Goal: Task Accomplishment & Management: Manage account settings

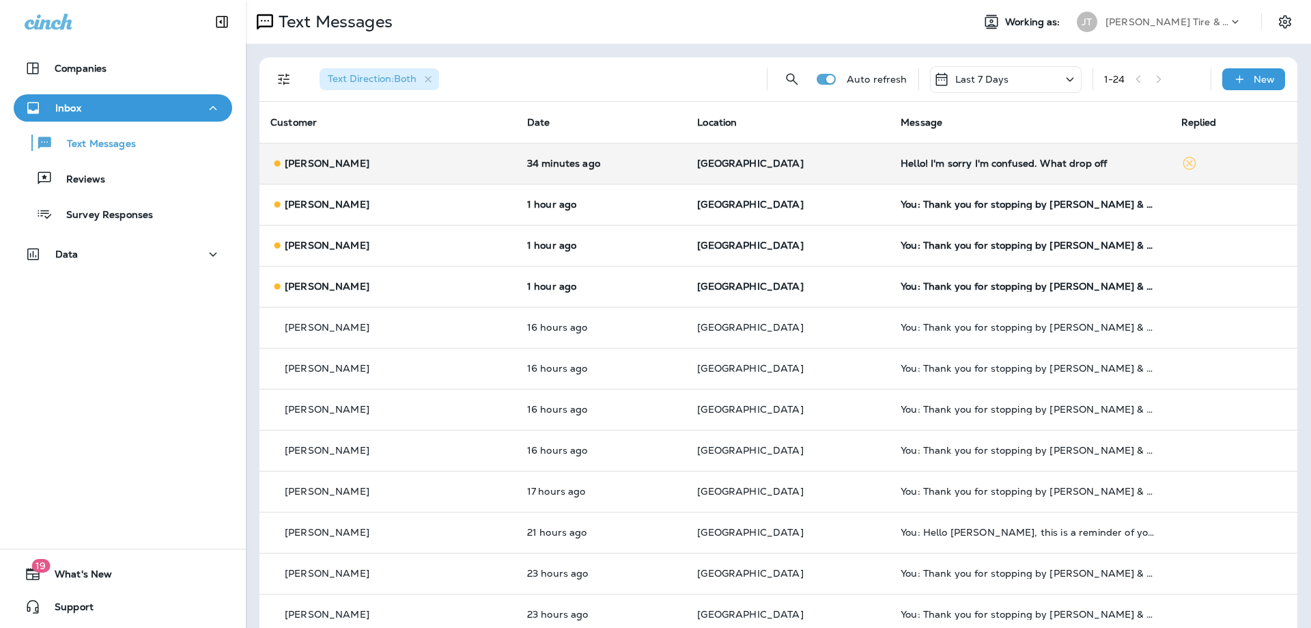
click at [831, 169] on td "[GEOGRAPHIC_DATA]" at bounding box center [787, 163] width 203 height 41
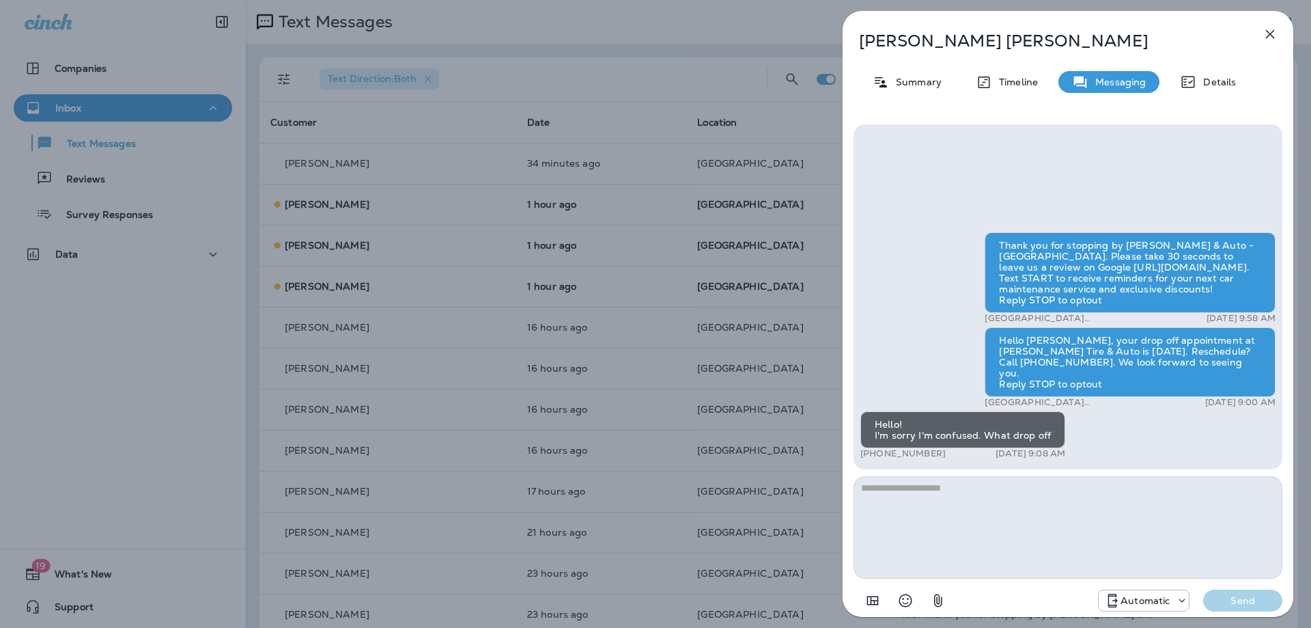
click at [1275, 31] on icon "button" at bounding box center [1270, 34] width 16 height 16
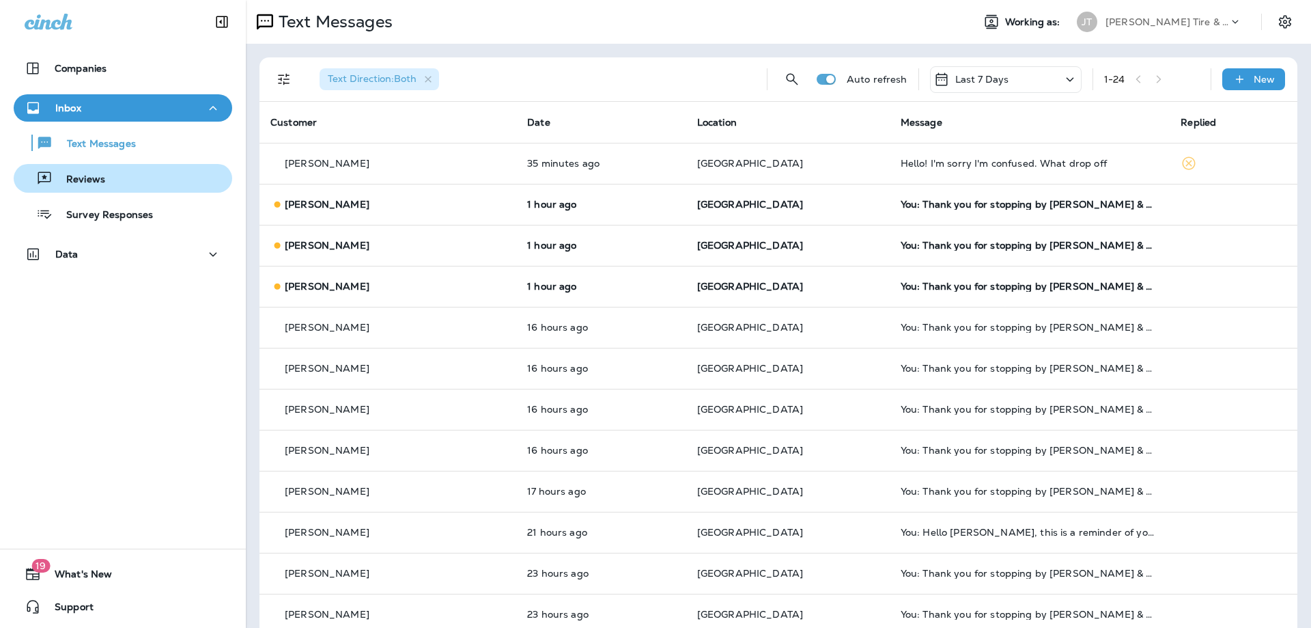
click at [89, 178] on p "Reviews" at bounding box center [79, 179] width 53 height 13
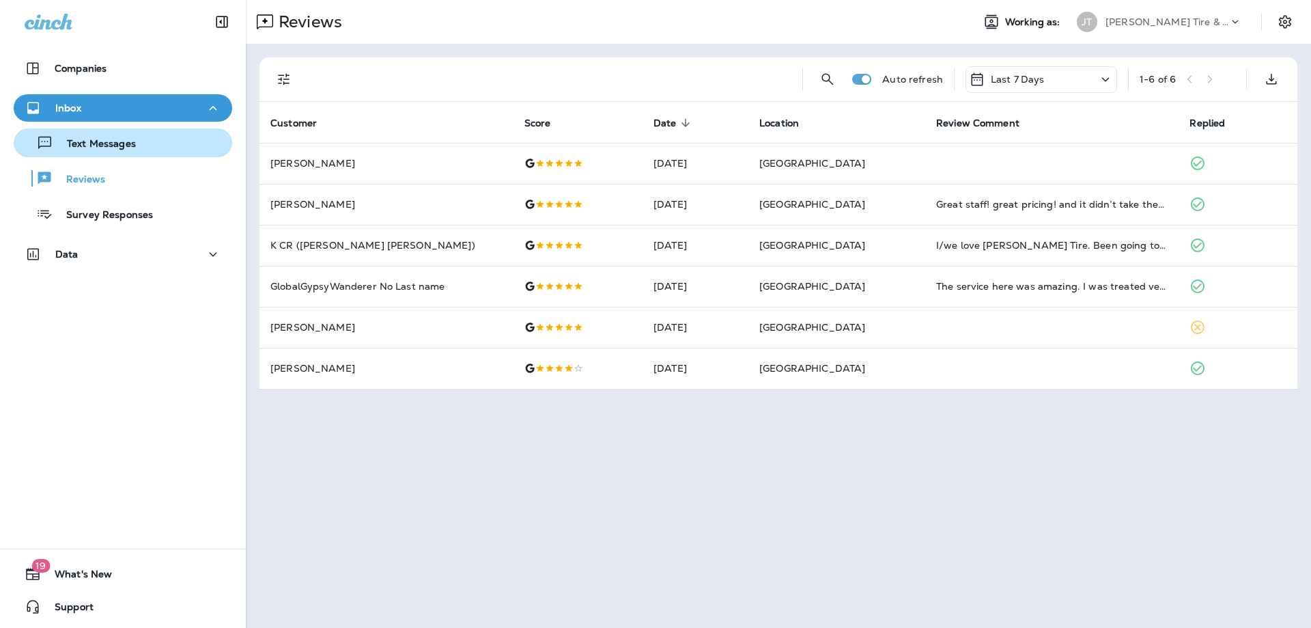
click at [135, 147] on p "Text Messages" at bounding box center [94, 144] width 83 height 13
